Goal: Find specific page/section: Find specific page/section

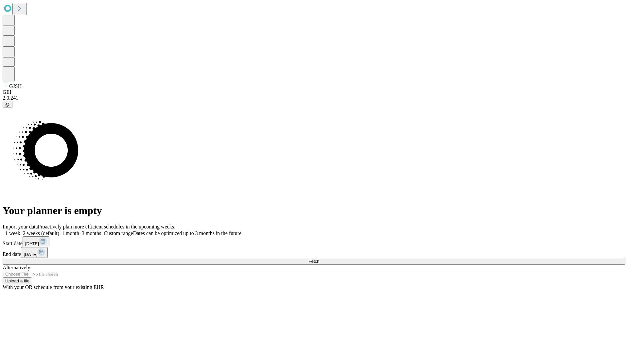
click at [319, 259] on span "Fetch" at bounding box center [313, 261] width 11 height 5
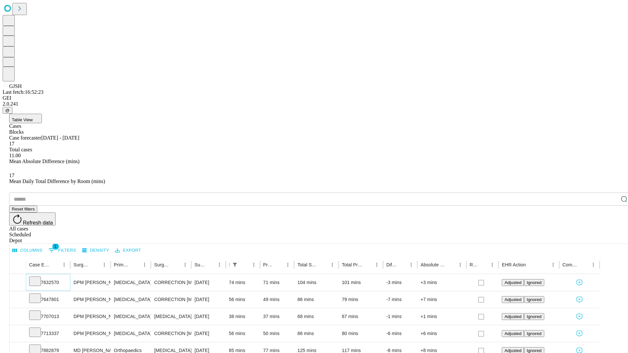
click at [38, 278] on icon at bounding box center [35, 281] width 7 height 7
